Goal: Find specific page/section: Find specific page/section

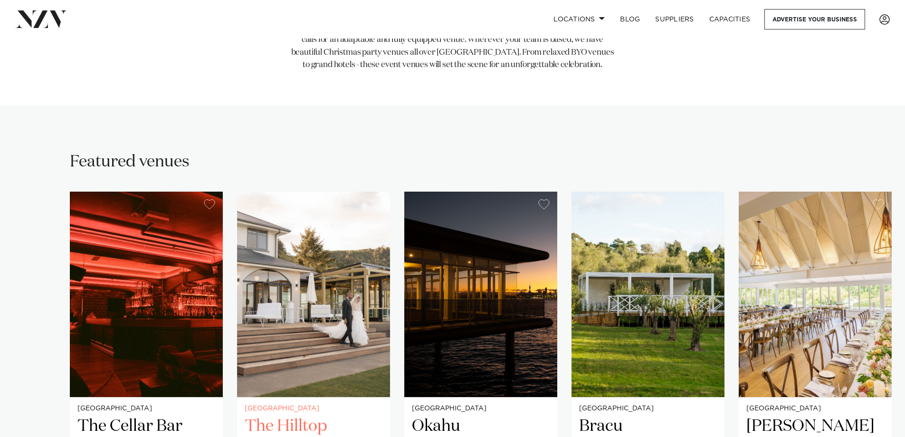
scroll to position [665, 0]
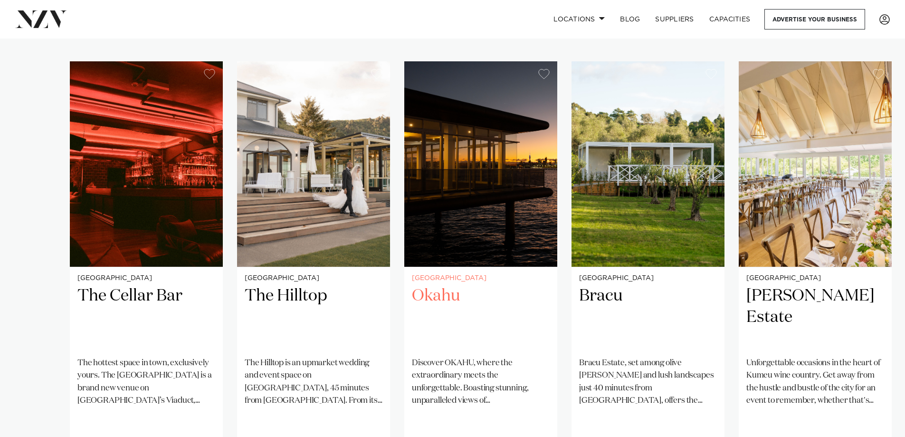
click at [441, 285] on h2 "Okahu" at bounding box center [481, 317] width 138 height 64
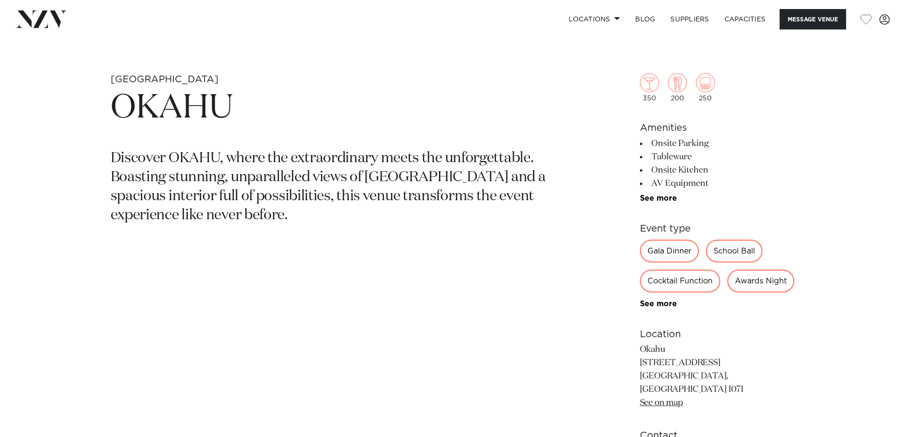
scroll to position [475, 0]
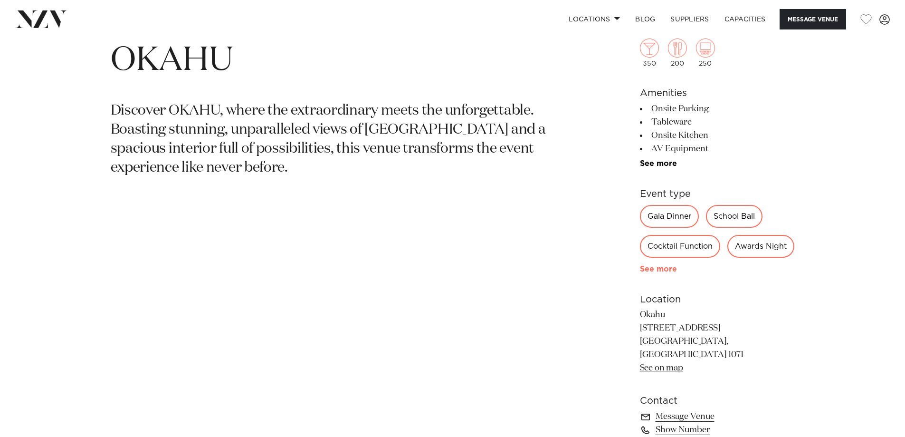
click at [665, 273] on link "See more" at bounding box center [677, 269] width 74 height 8
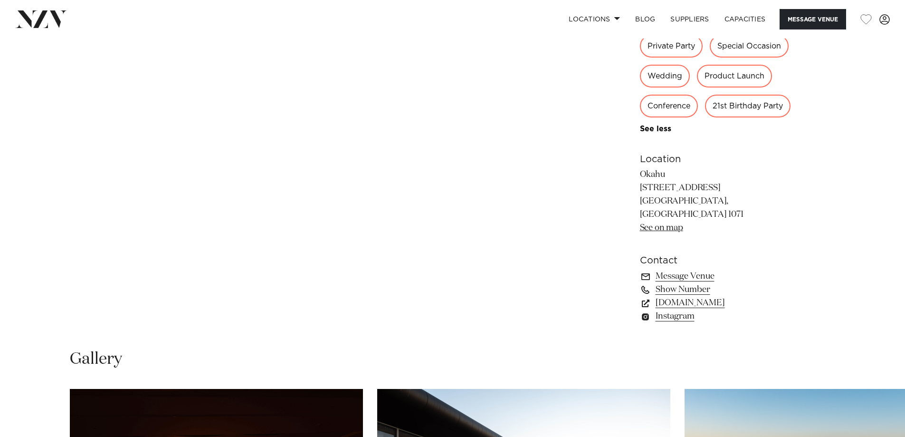
scroll to position [665, 0]
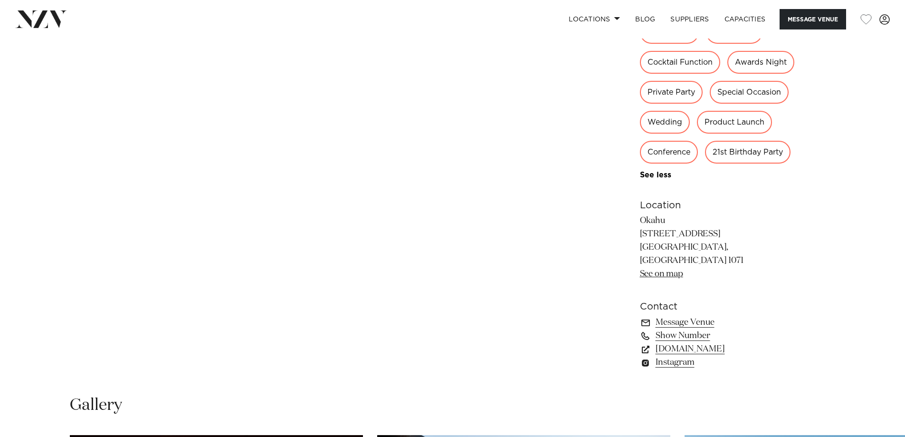
click at [703, 90] on div "Private Party" at bounding box center [671, 92] width 63 height 23
click at [703, 92] on div "Private Party" at bounding box center [671, 92] width 63 height 23
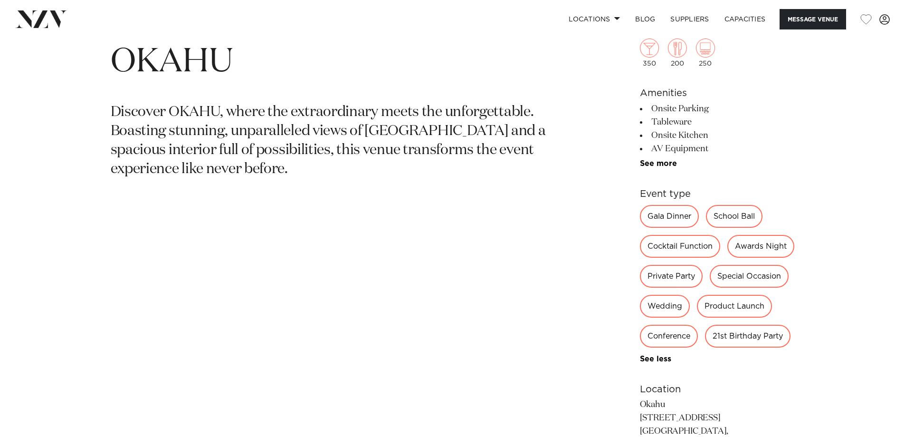
scroll to position [428, 0]
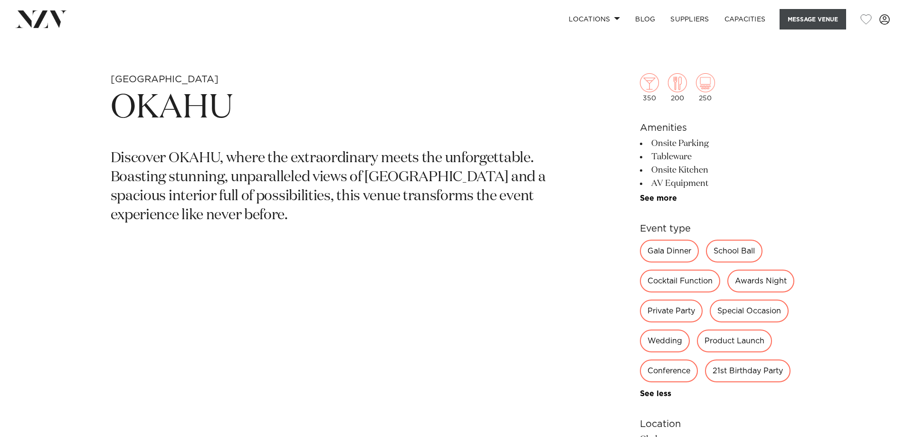
click at [822, 21] on button "Message Venue" at bounding box center [813, 19] width 67 height 20
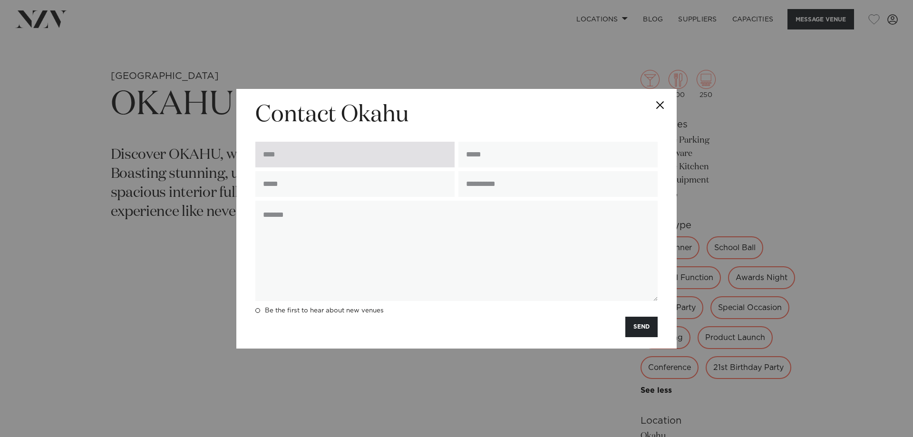
click at [353, 153] on input "text" at bounding box center [354, 155] width 199 height 26
click at [654, 97] on button "Close" at bounding box center [659, 105] width 33 height 33
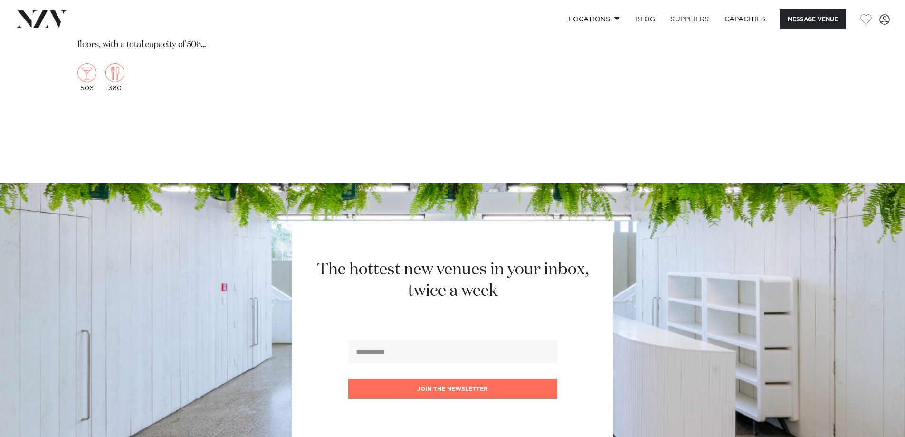
scroll to position [1857, 0]
